Goal: Task Accomplishment & Management: Manage account settings

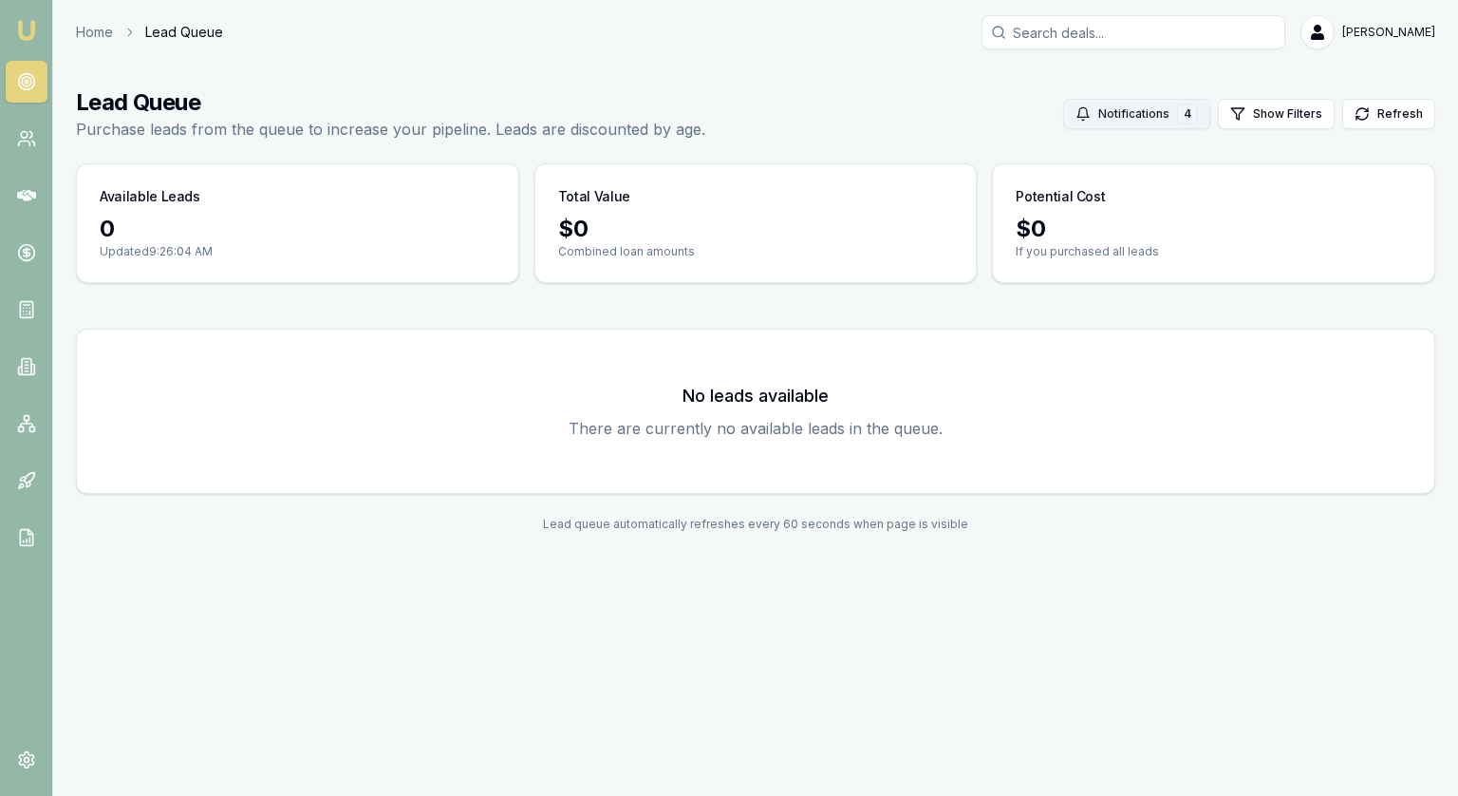
click at [1147, 110] on button "Notifications 4" at bounding box center [1136, 114] width 147 height 30
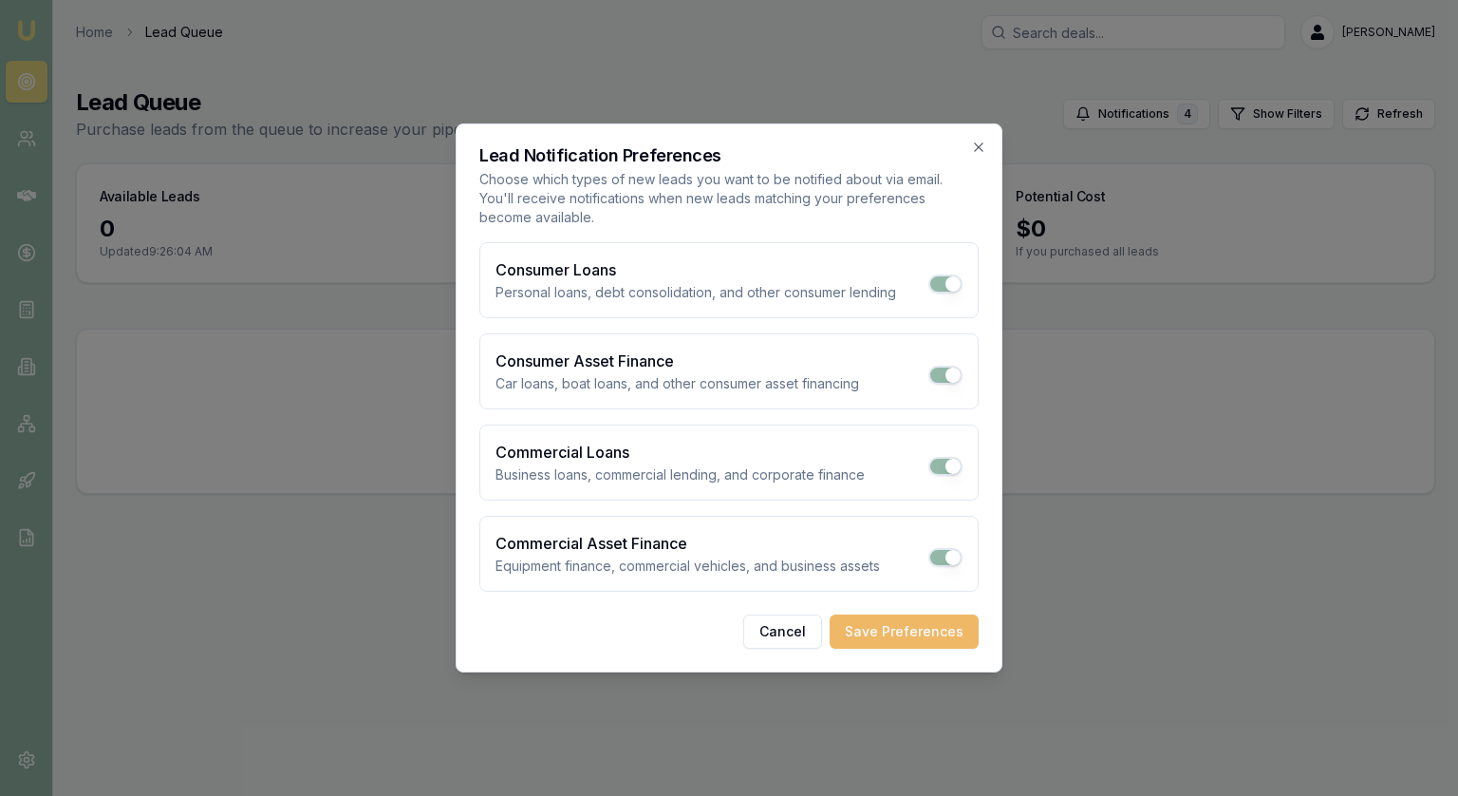
click at [916, 632] on button "Save Preferences" at bounding box center [904, 631] width 149 height 34
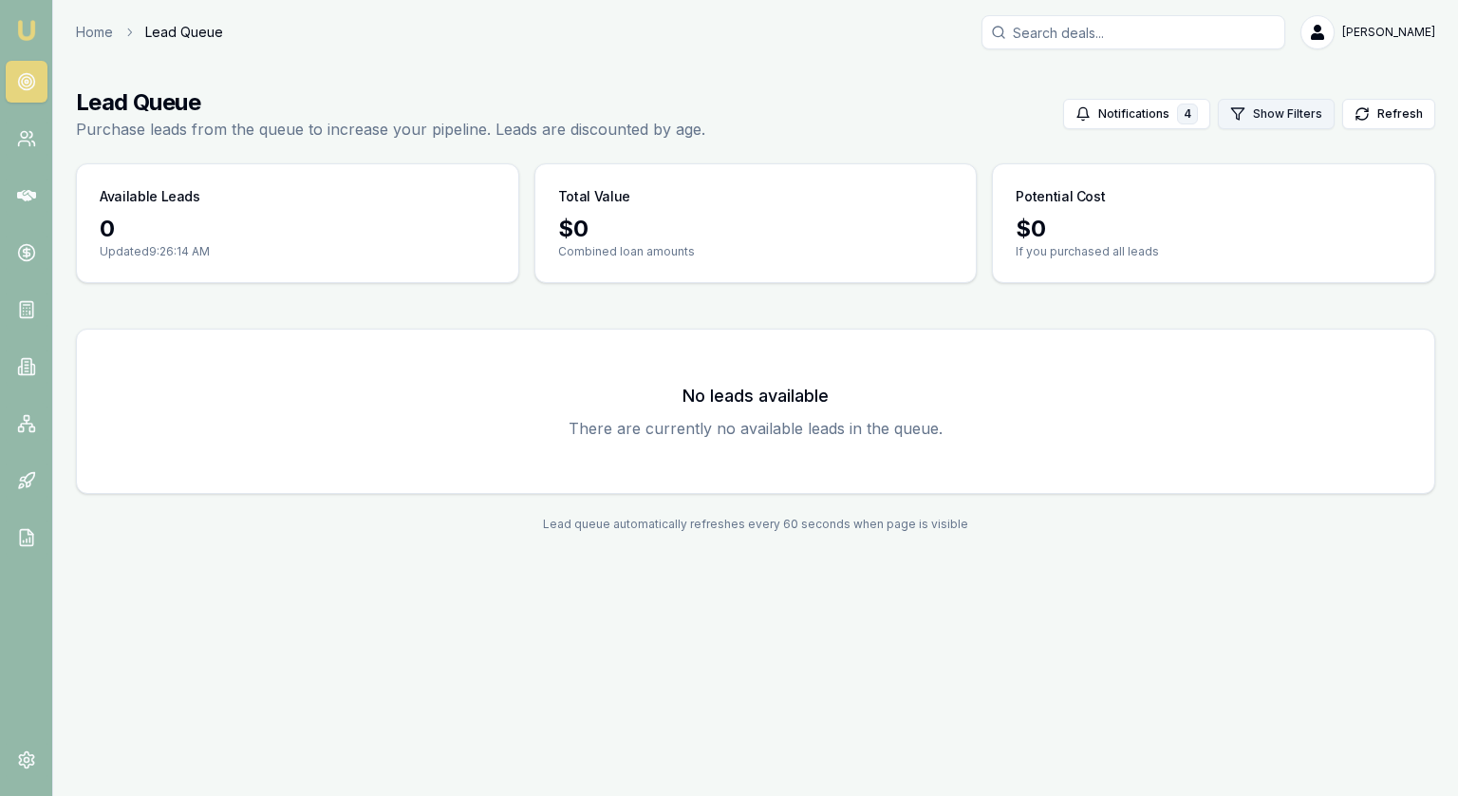
click at [1287, 116] on button "Show Filters" at bounding box center [1276, 114] width 117 height 30
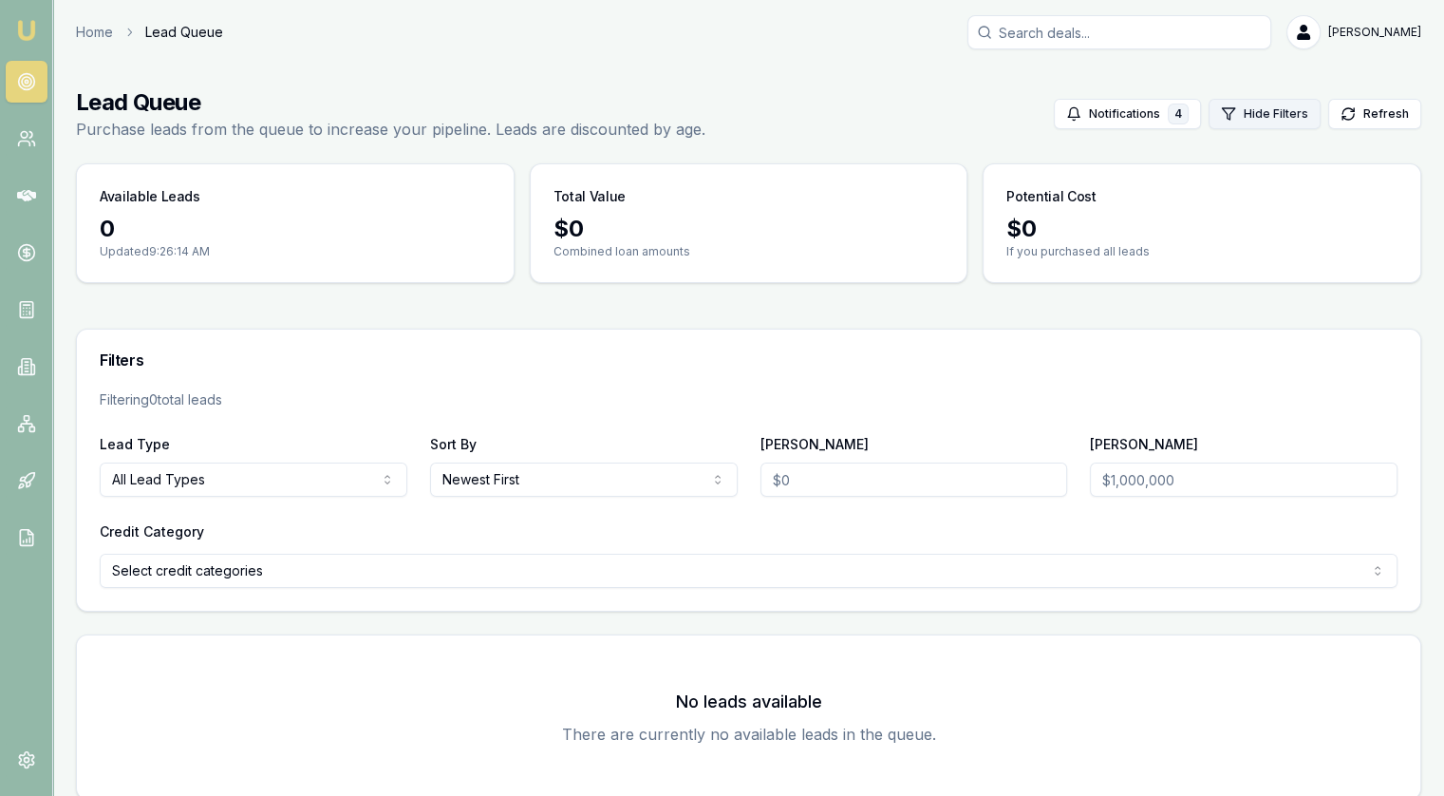
click at [1287, 116] on button "Hide Filters" at bounding box center [1265, 114] width 112 height 30
